Goal: Use online tool/utility: Utilize a website feature to perform a specific function

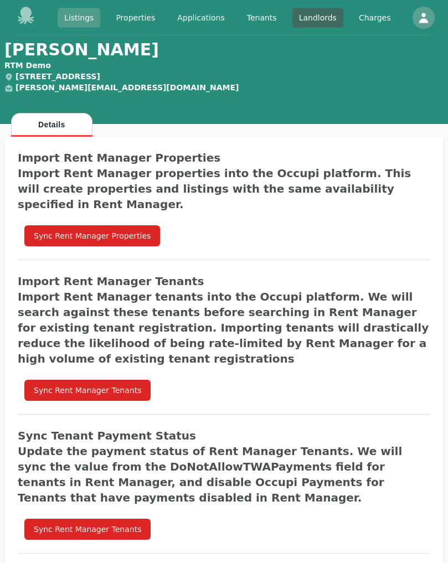
click at [90, 17] on link "Listings" at bounding box center [79, 18] width 43 height 20
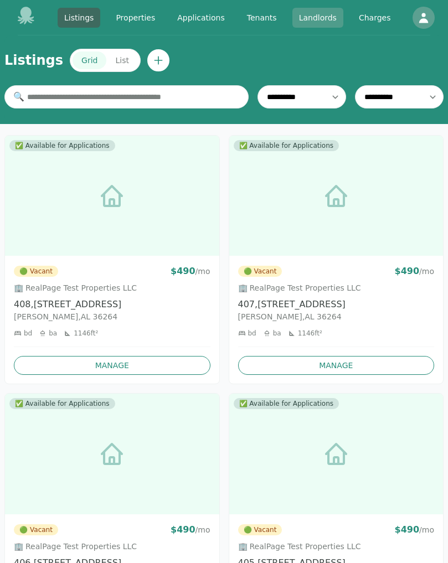
click at [327, 16] on link "Landlords" at bounding box center [317, 18] width 51 height 20
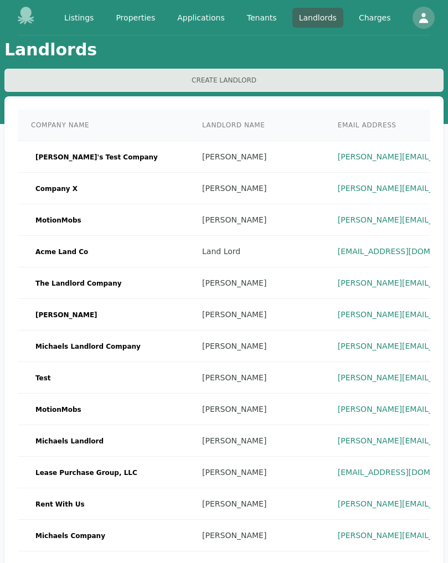
click at [30, 10] on icon at bounding box center [26, 16] width 17 height 18
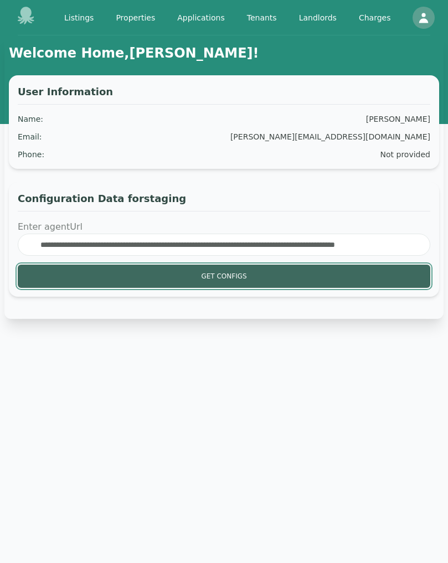
click at [226, 279] on button "Get Configs" at bounding box center [224, 275] width 412 height 23
